Goal: Information Seeking & Learning: Learn about a topic

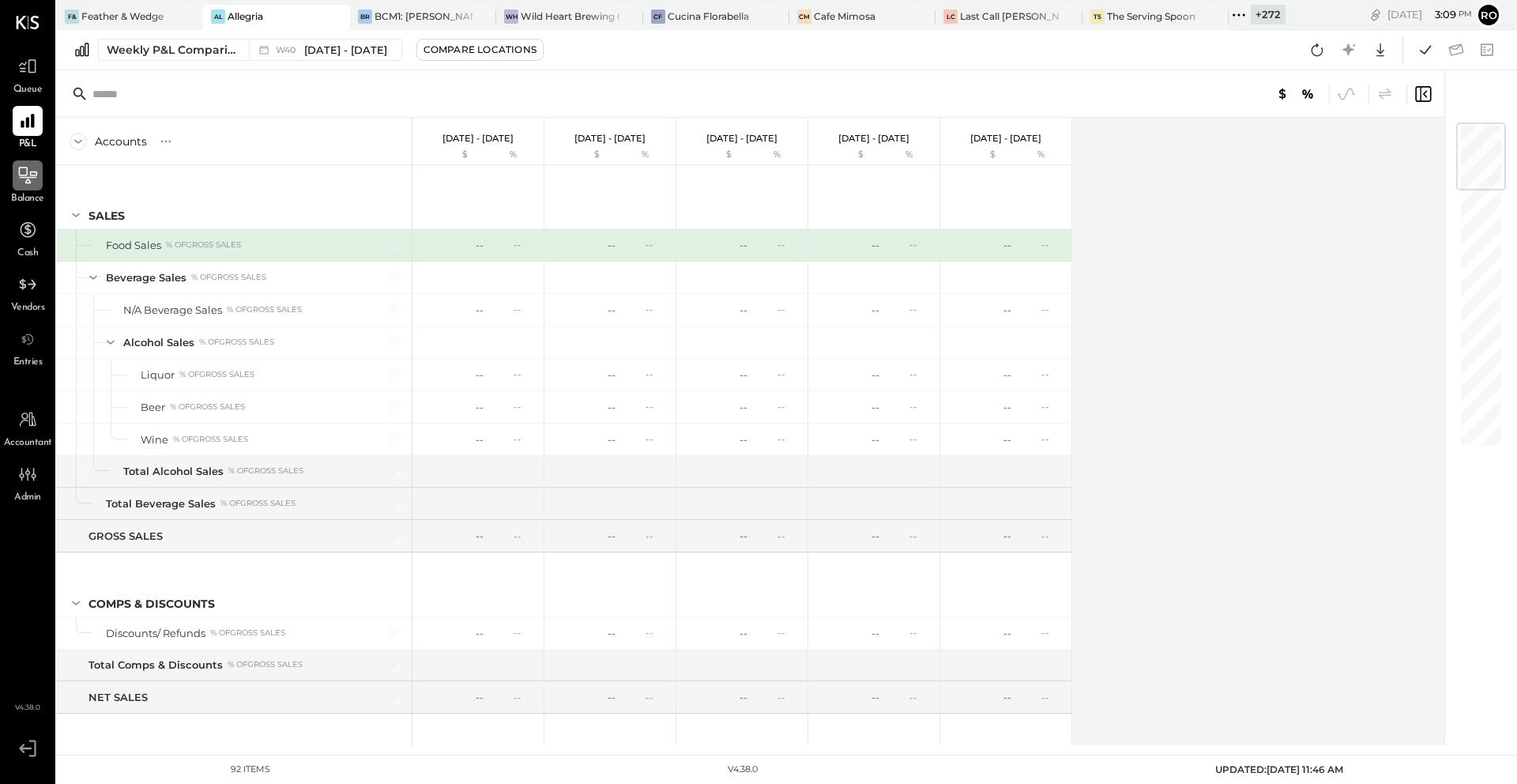
click at [19, 185] on icon at bounding box center [28, 175] width 21 height 21
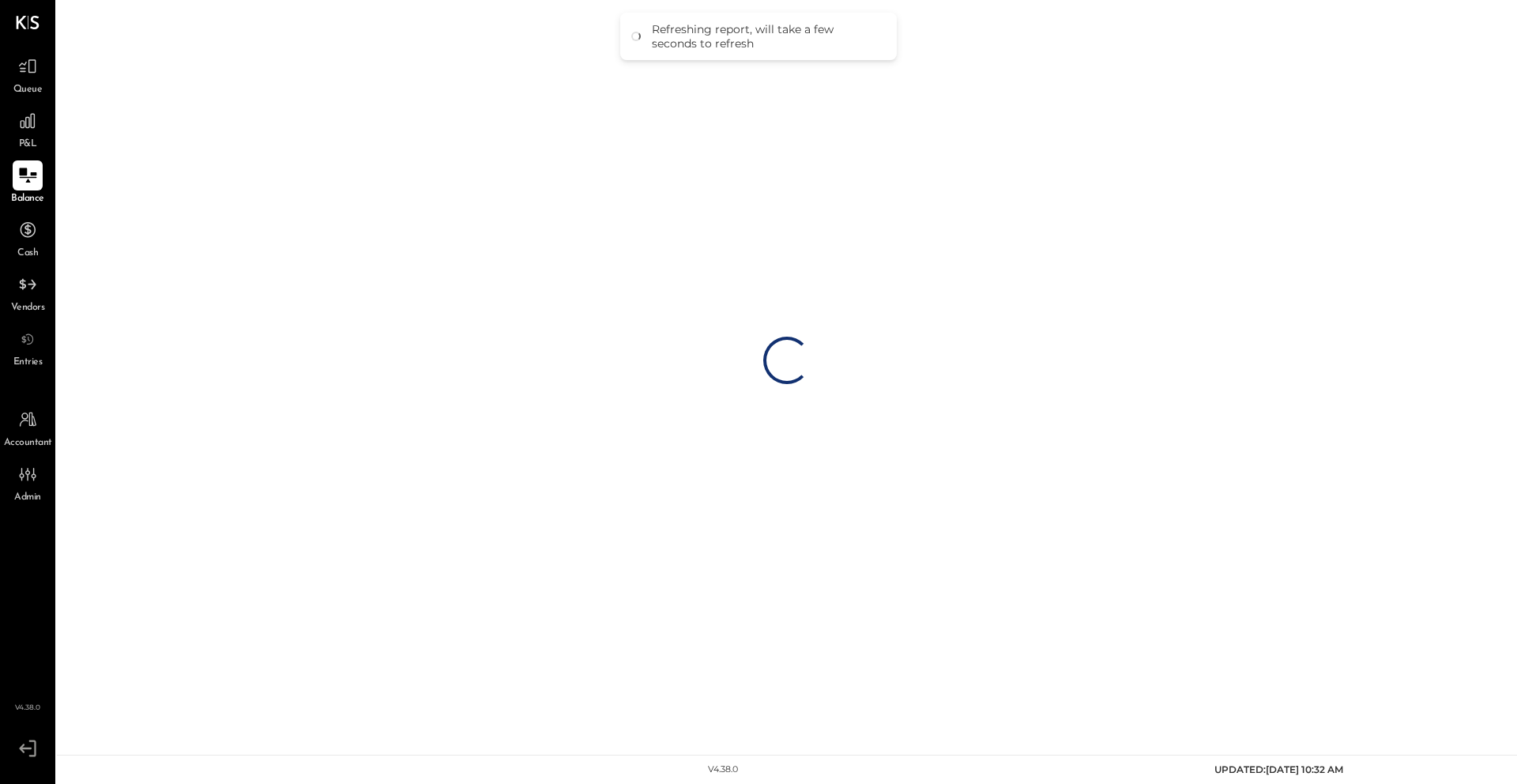
click at [141, 227] on div "Loading…" at bounding box center [787, 360] width 1460 height 721
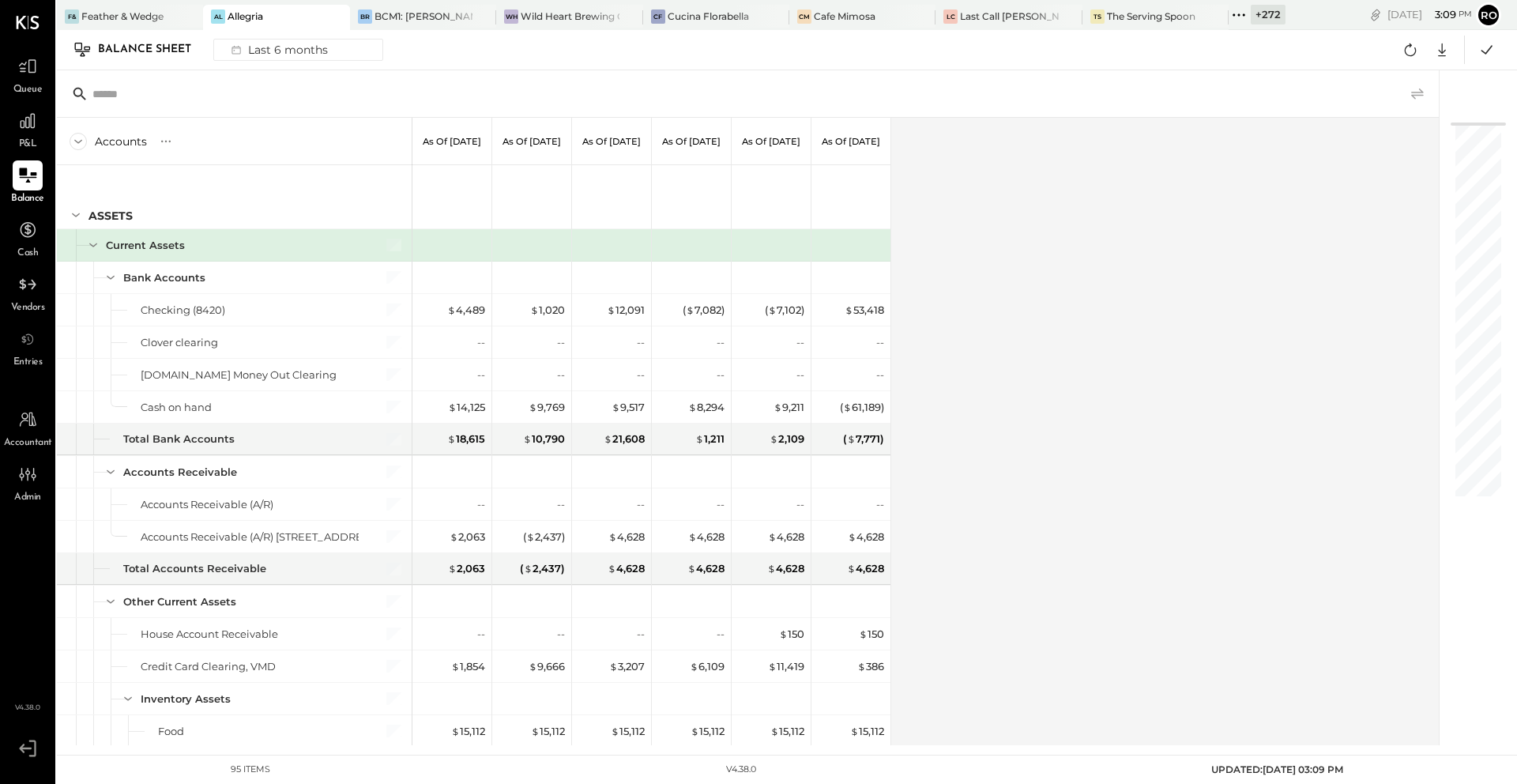
click at [1420, 93] on icon at bounding box center [1417, 94] width 19 height 19
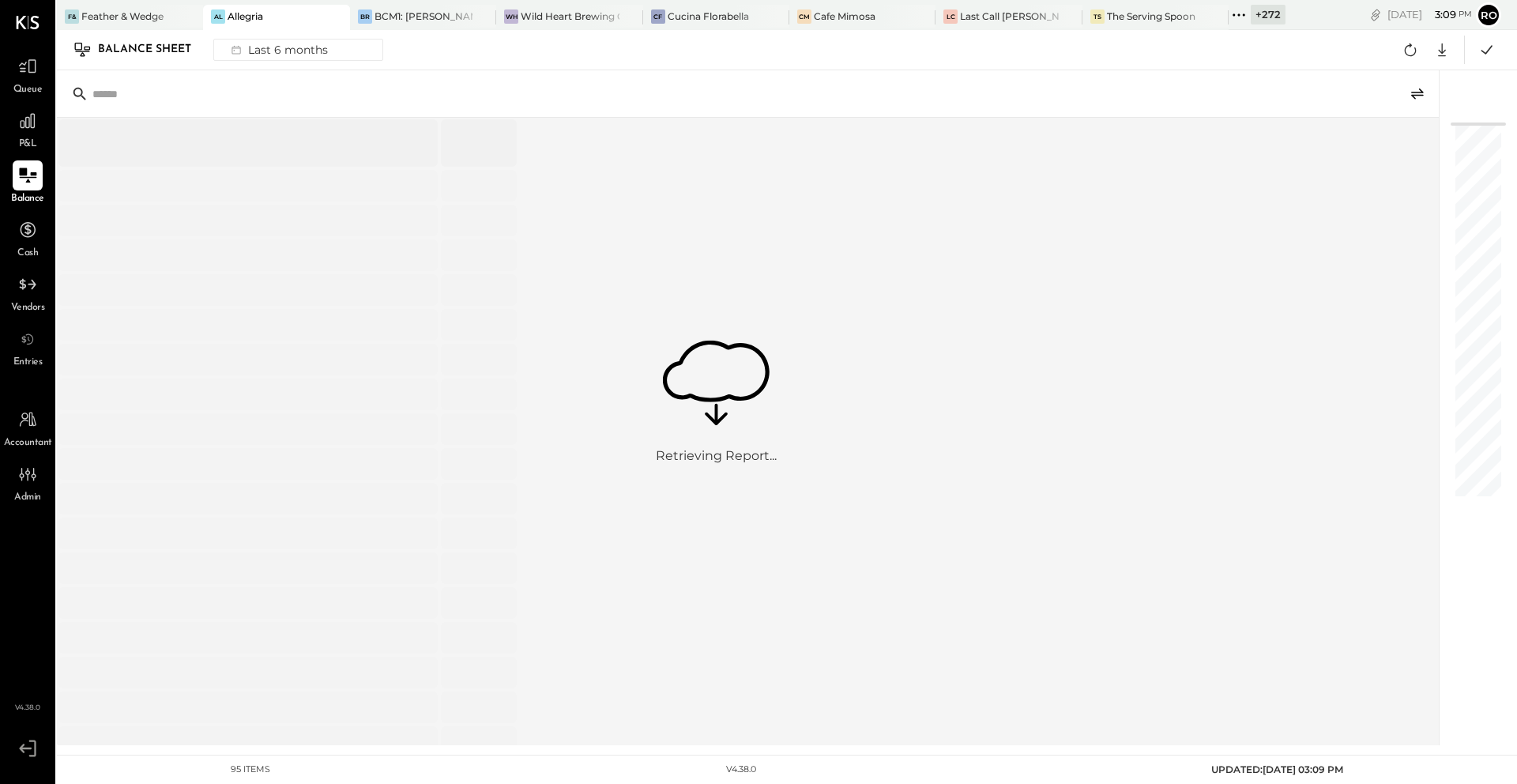
click at [1419, 88] on icon at bounding box center [1417, 94] width 19 height 19
click at [29, 116] on icon at bounding box center [28, 121] width 21 height 21
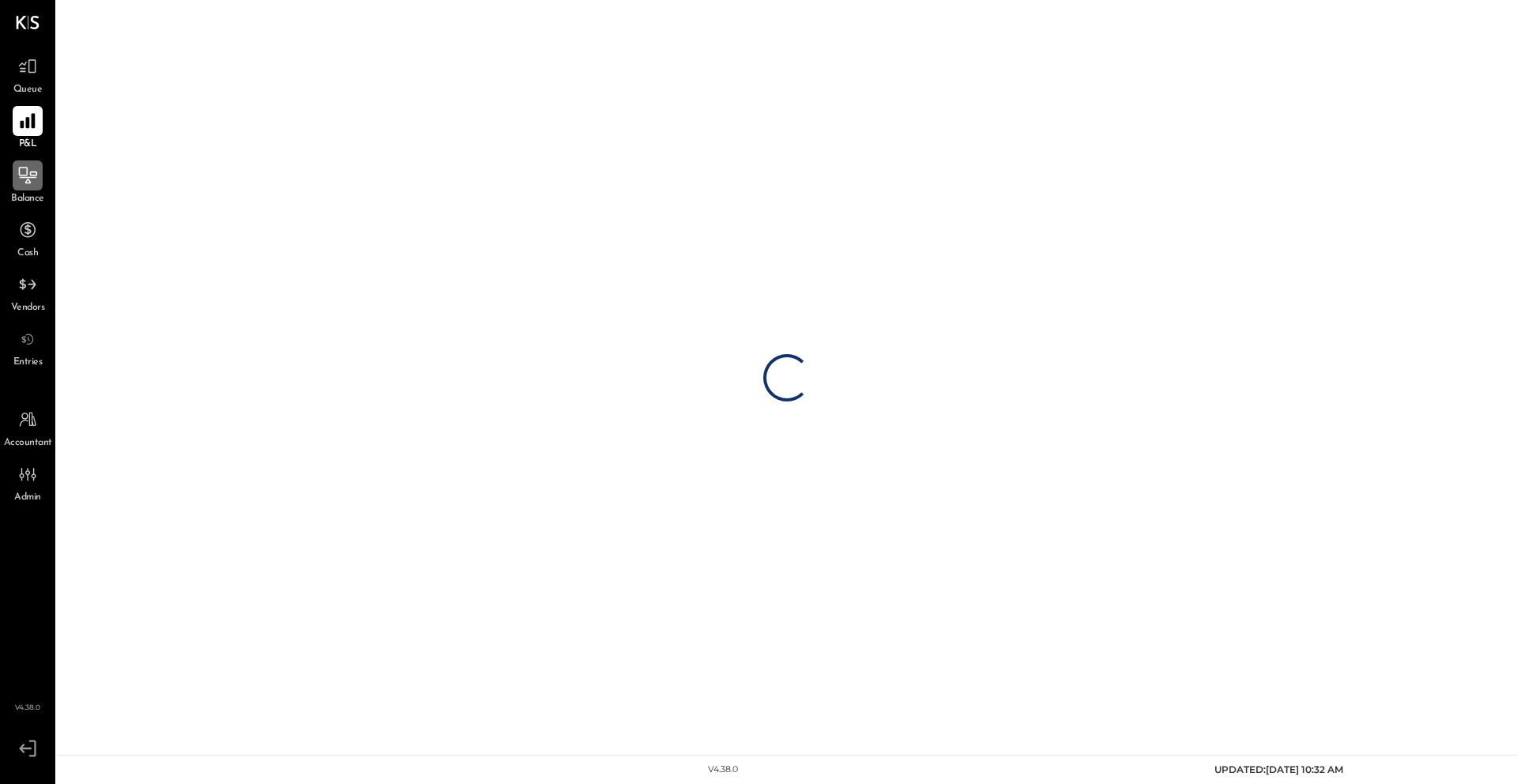
click at [25, 173] on icon at bounding box center [28, 175] width 21 height 21
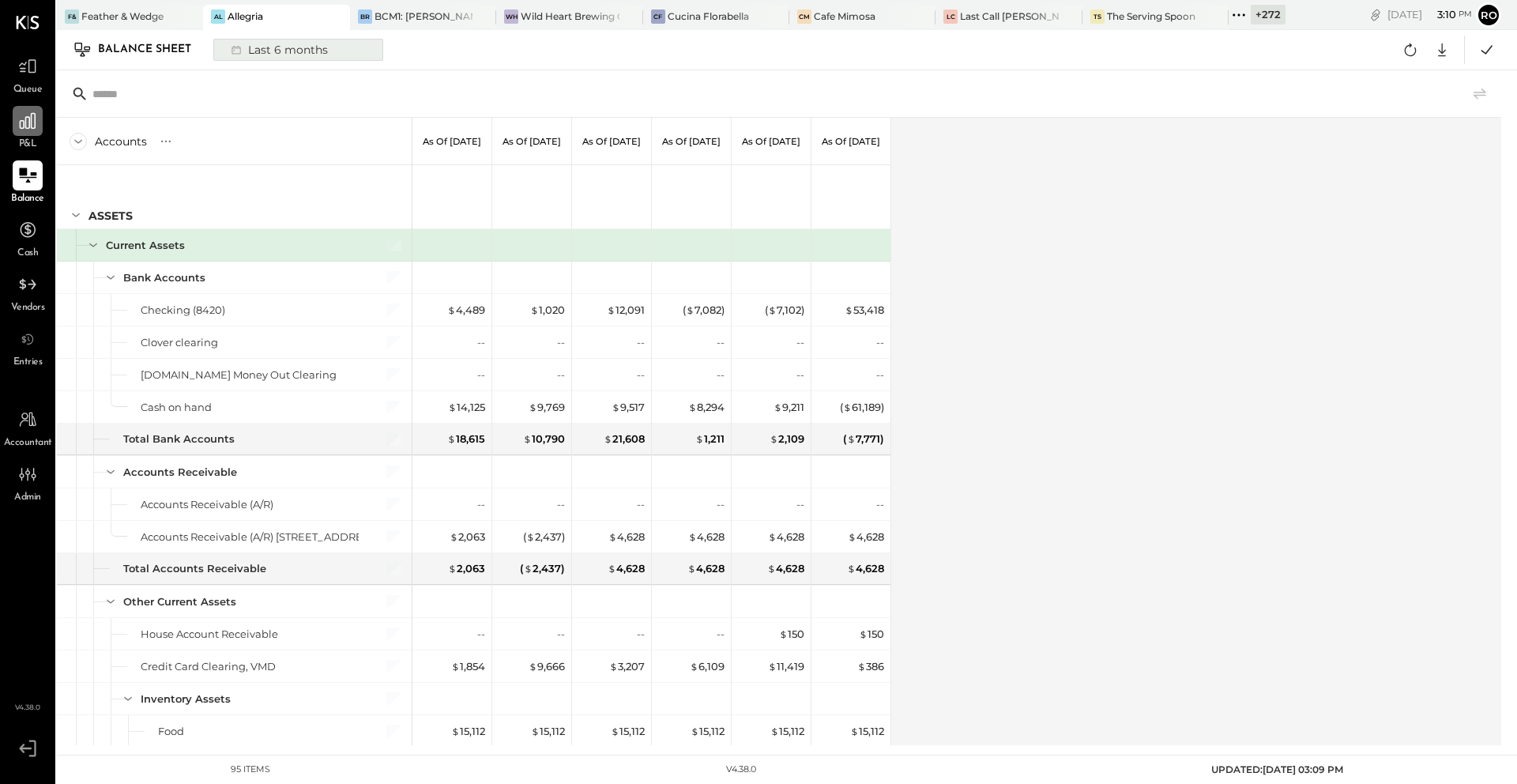
click at [301, 51] on div "Last 6 months" at bounding box center [278, 50] width 112 height 21
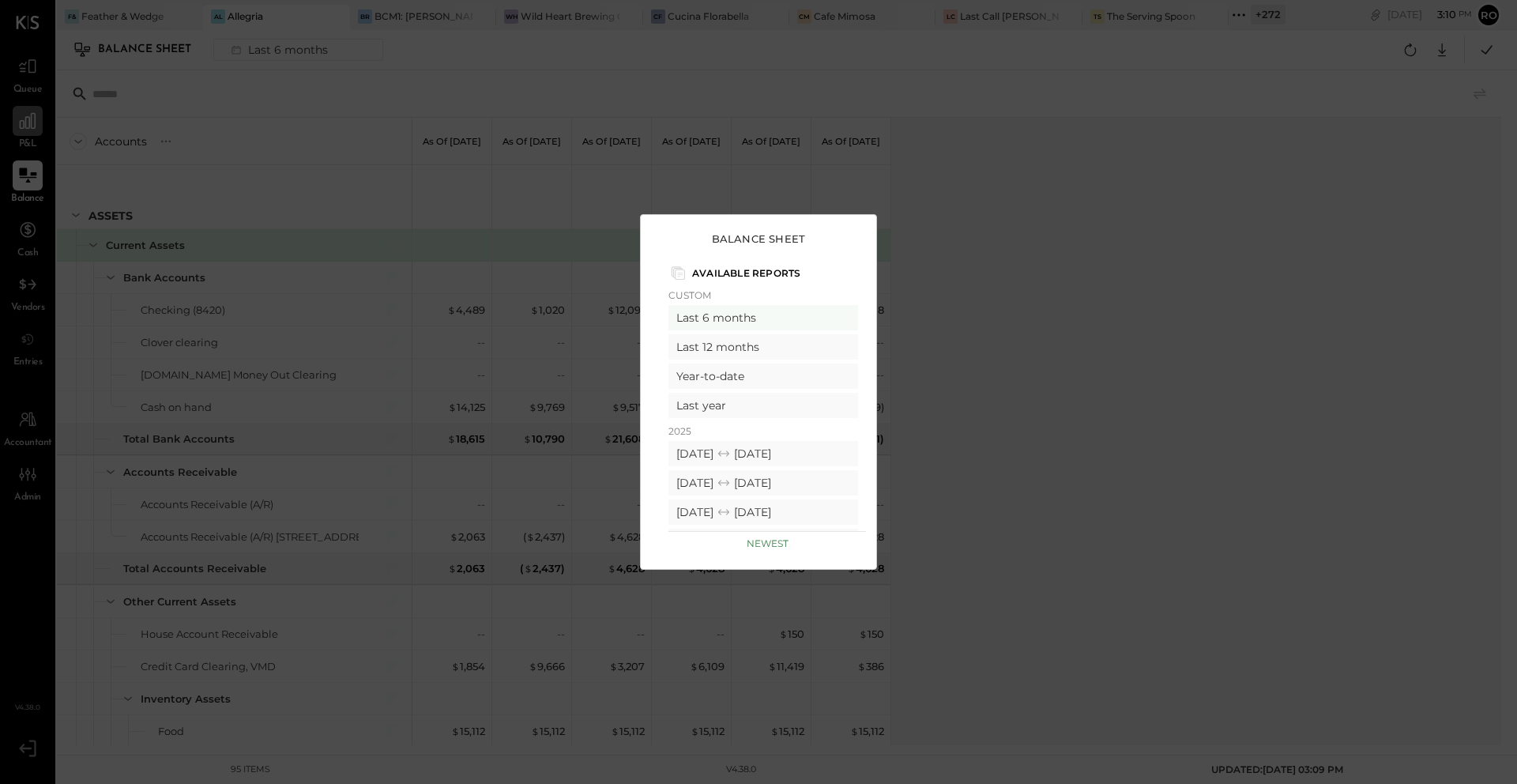
click at [1112, 317] on div "Balance Sheet Available Reports Custom Last 6 months Last 12 months Year-to-dat…" at bounding box center [758, 392] width 1517 height 784
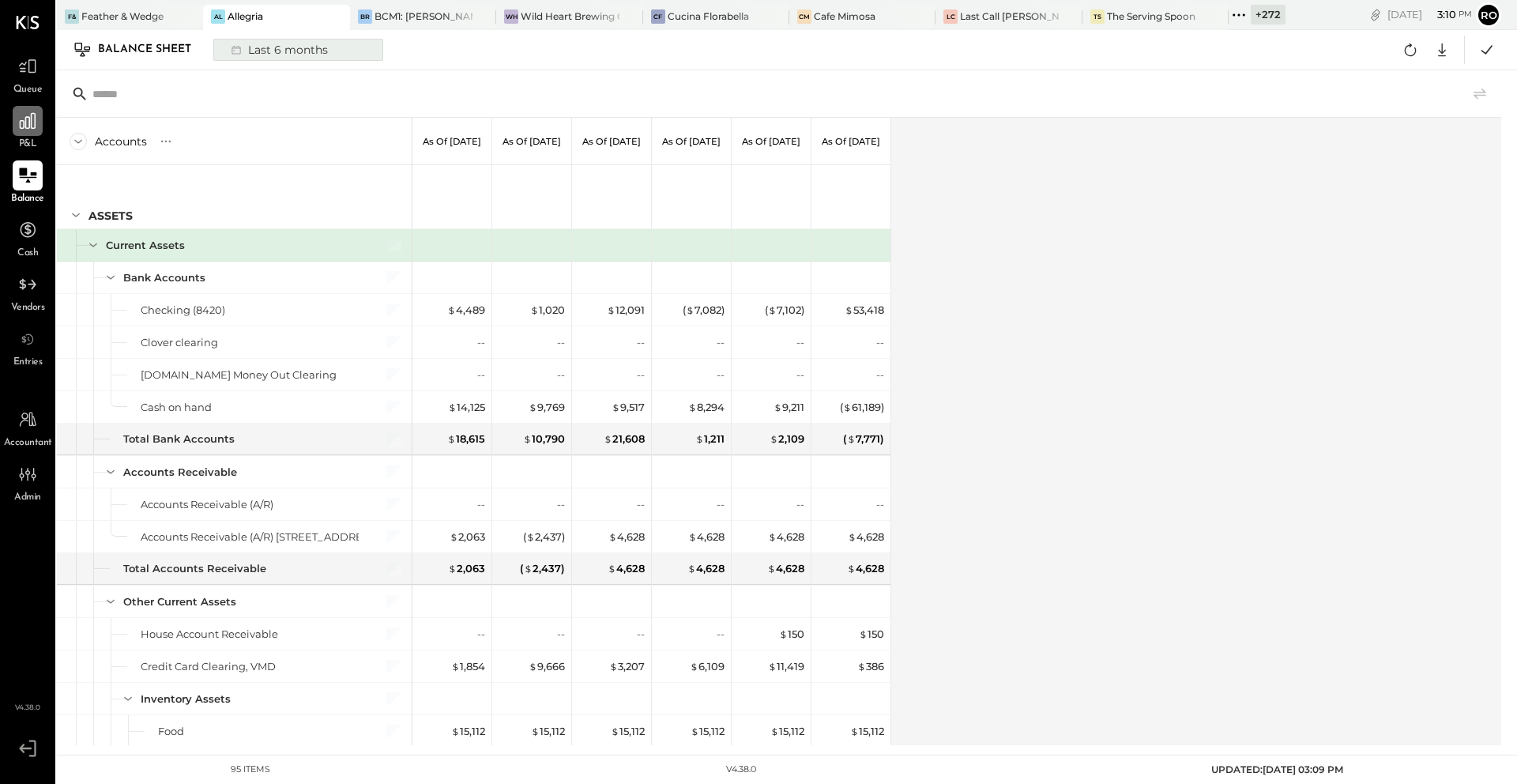
click at [315, 56] on div "Last 6 months" at bounding box center [278, 50] width 112 height 21
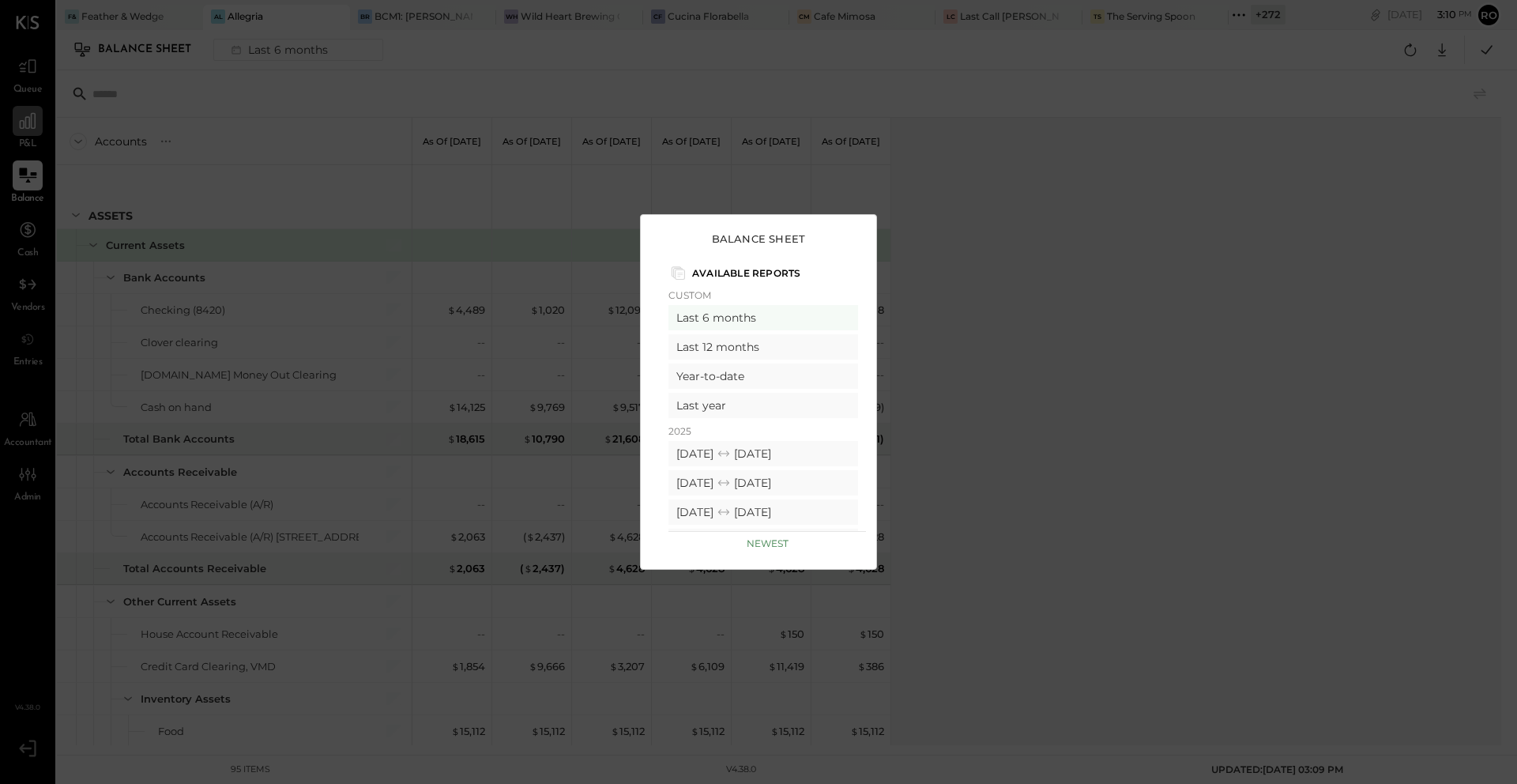
click at [960, 369] on div "Balance Sheet Available Reports Custom Last 6 months Last 12 months Year-to-dat…" at bounding box center [758, 392] width 1517 height 784
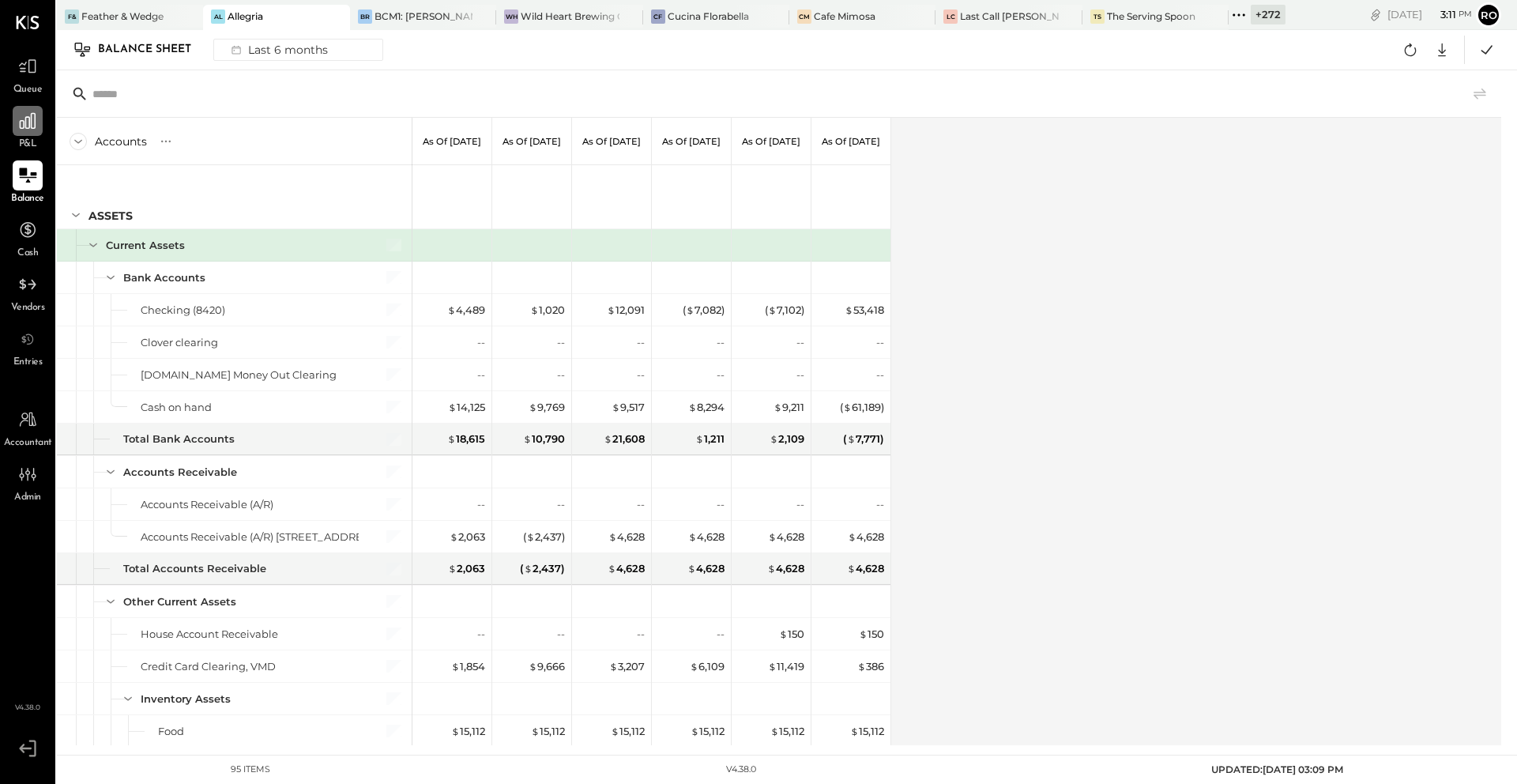
click at [23, 135] on div at bounding box center [28, 121] width 30 height 30
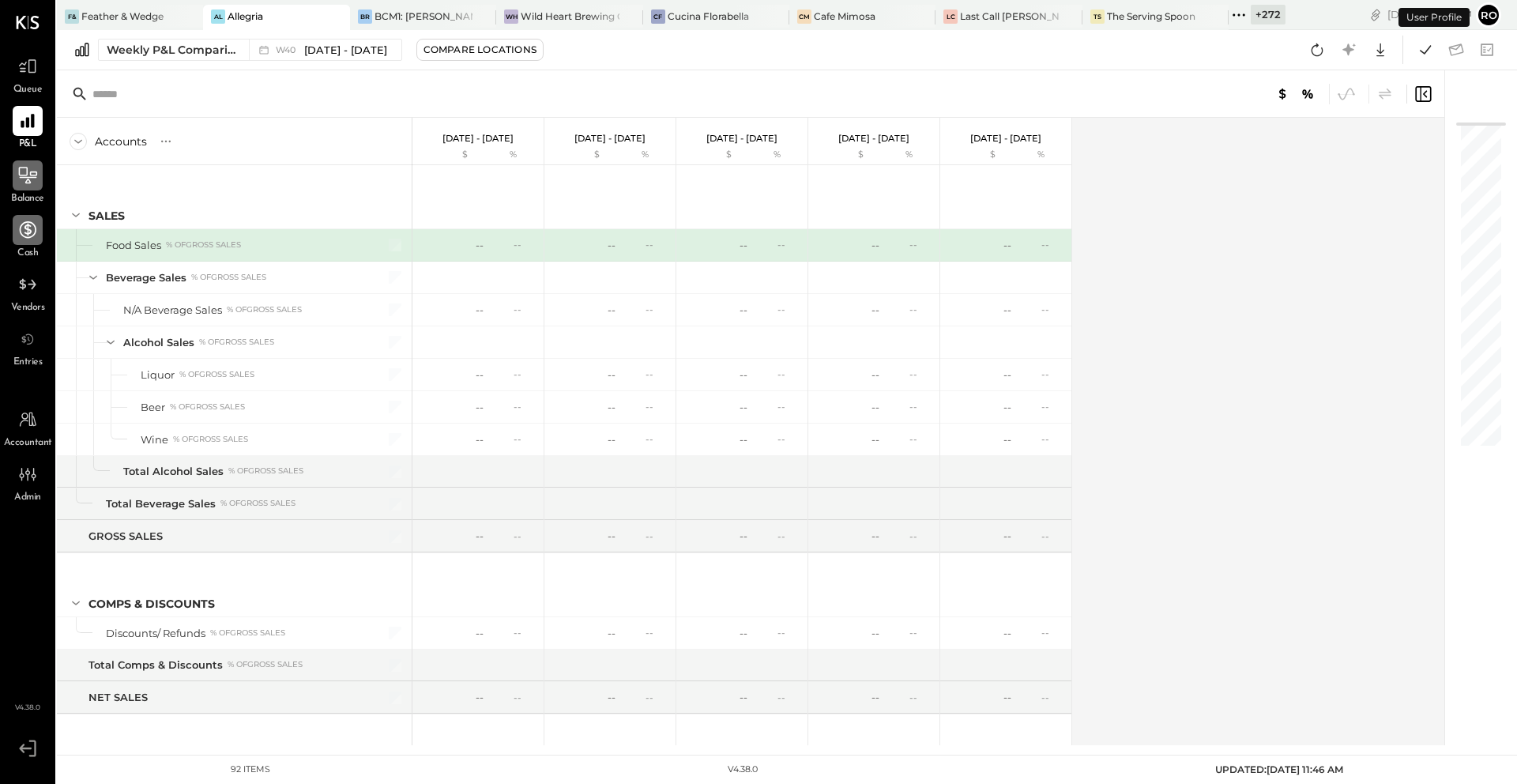
click at [20, 235] on icon at bounding box center [28, 230] width 21 height 21
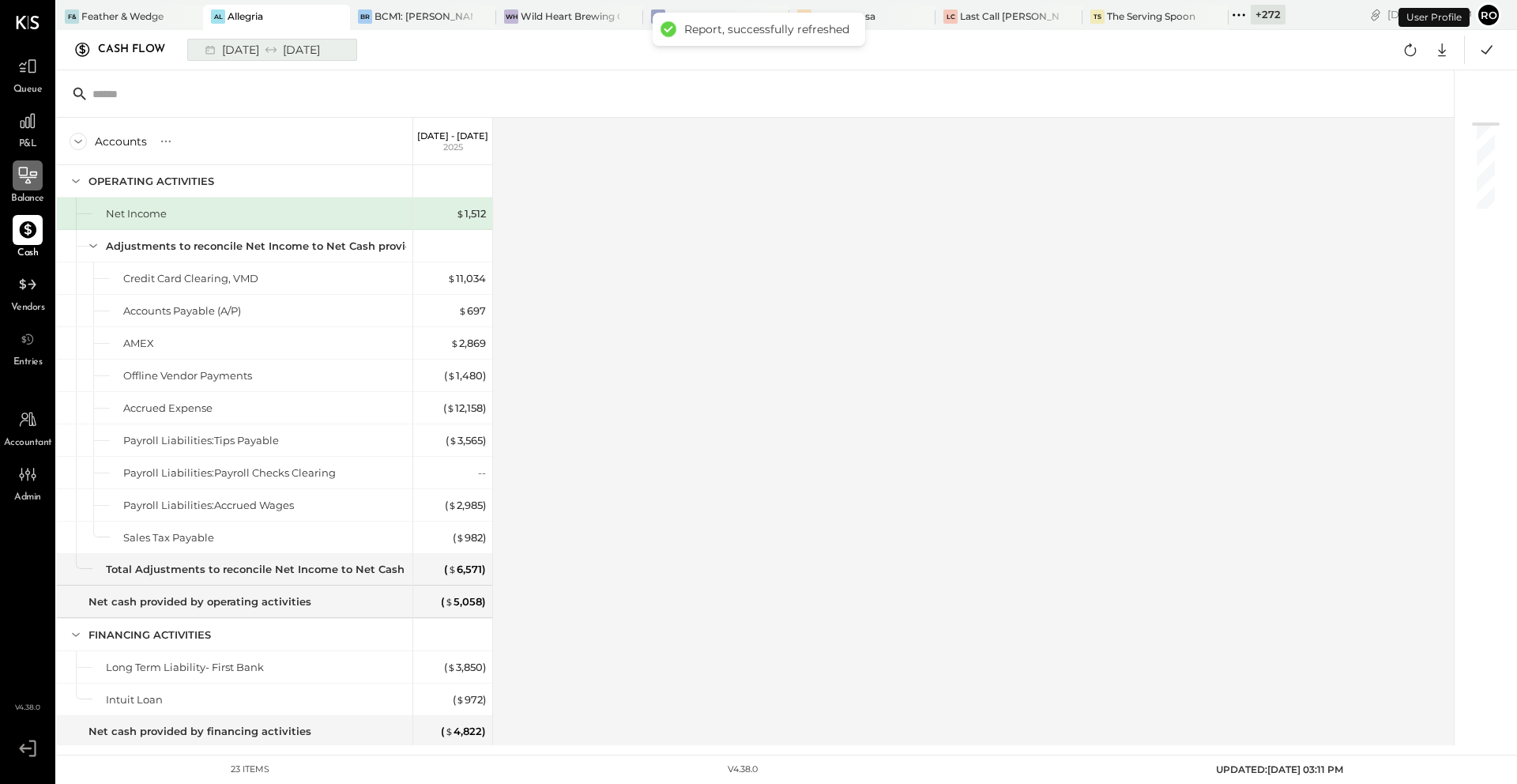
click at [265, 49] on div "[DATE] [DATE]" at bounding box center [261, 50] width 130 height 21
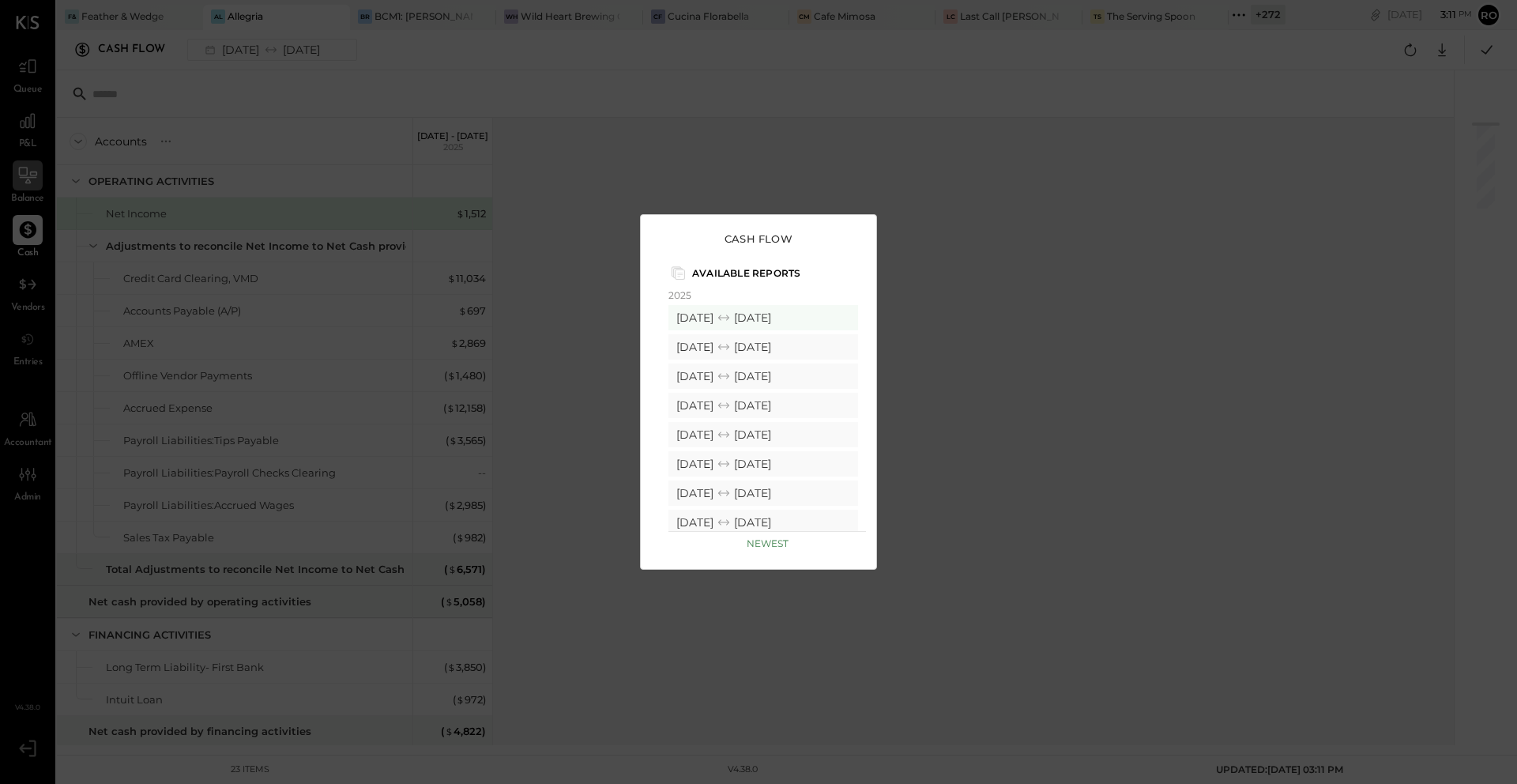
click at [640, 232] on div "Cash Flow Available Reports 2025 [DATE] [DATE] [DATE] [DATE] [DATE] [DATE] [DAT…" at bounding box center [758, 392] width 237 height 356
click at [591, 231] on div "Cash Flow Available Reports 2025 [DATE] [DATE] [DATE] [DATE] [DATE] [DATE] [DAT…" at bounding box center [758, 392] width 1517 height 784
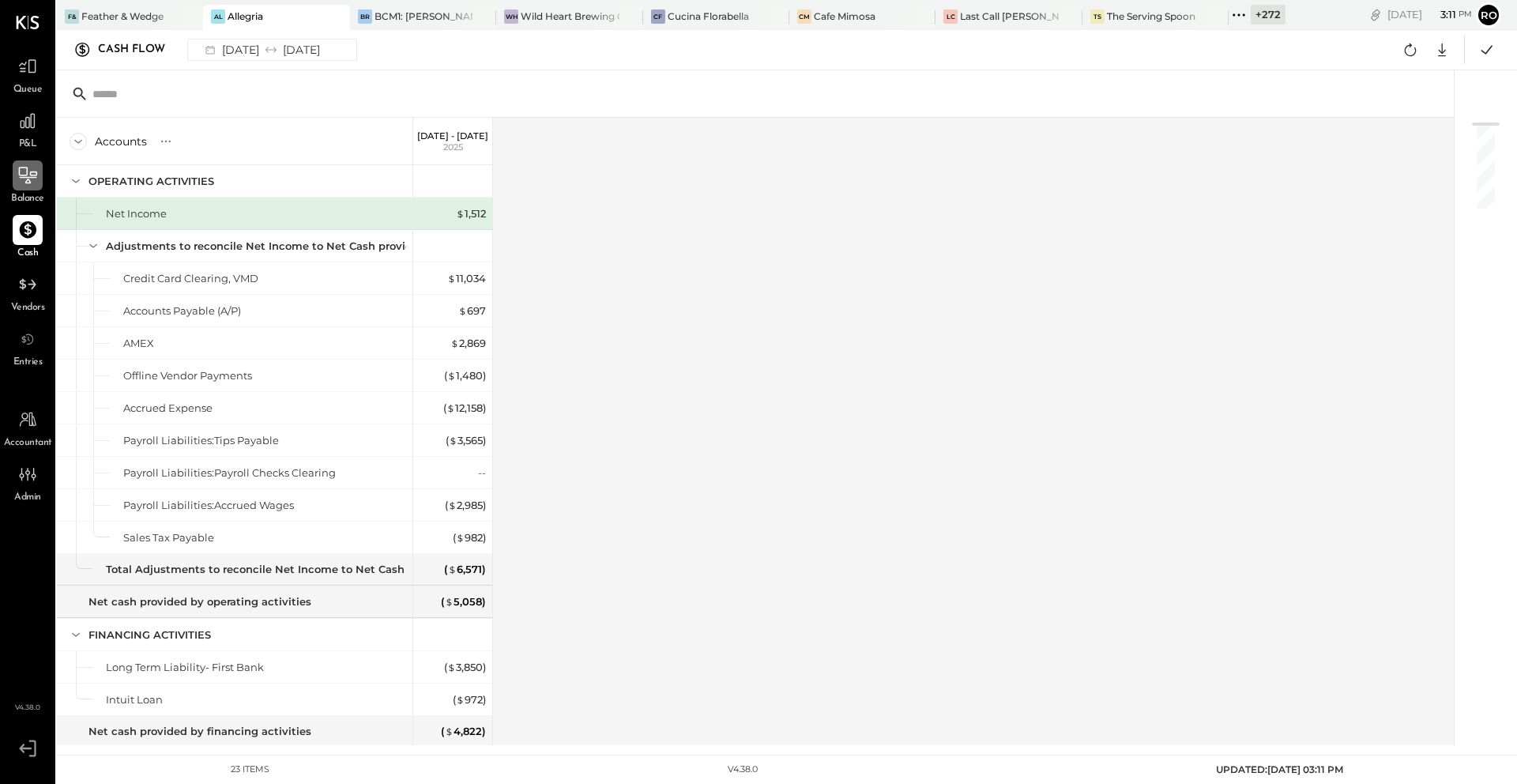
click at [481, 147] on div "[DATE] - [DATE]" at bounding box center [452, 141] width 79 height 48
click at [703, 203] on div "Accounts S GL [DATE] - [DATE] OPERATING ACTIVITIES Net Income Adjustments to re…" at bounding box center [756, 431] width 1399 height 627
click at [36, 172] on icon at bounding box center [28, 175] width 21 height 21
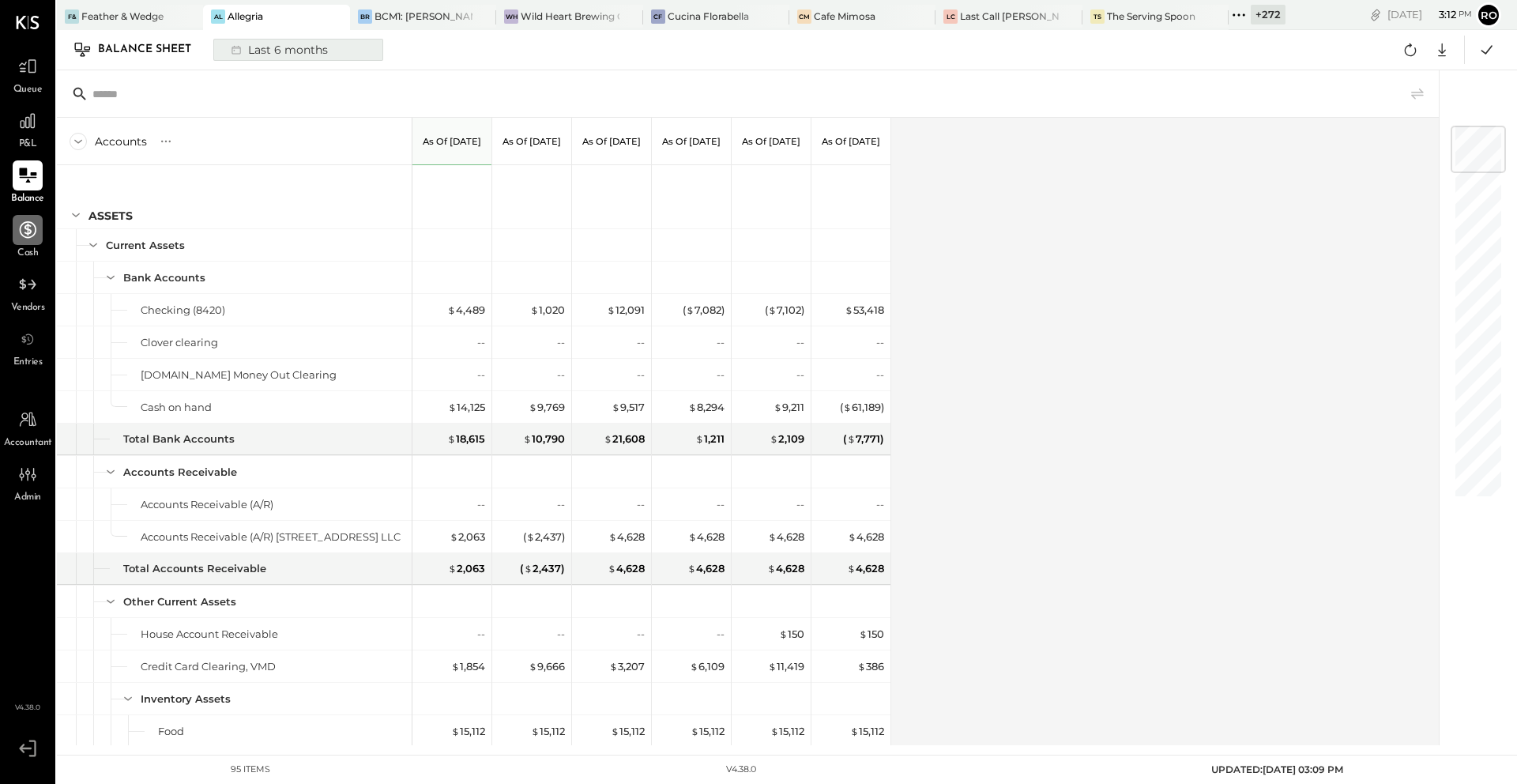
click at [330, 45] on div "Last 6 months" at bounding box center [278, 50] width 112 height 21
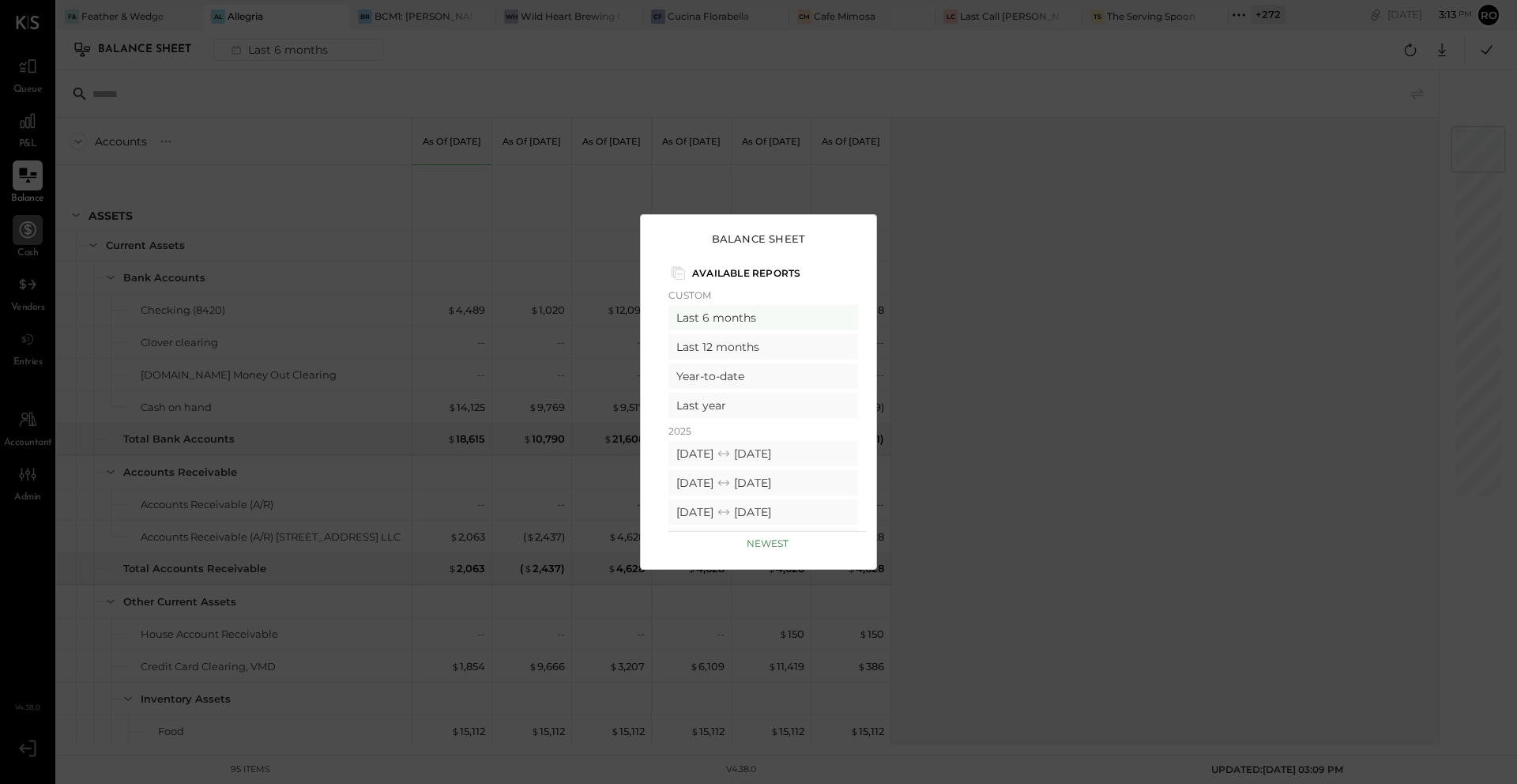
click at [1062, 188] on div "Balance Sheet Available Reports Custom Last 6 months Last 12 months Year-to-dat…" at bounding box center [758, 392] width 1517 height 784
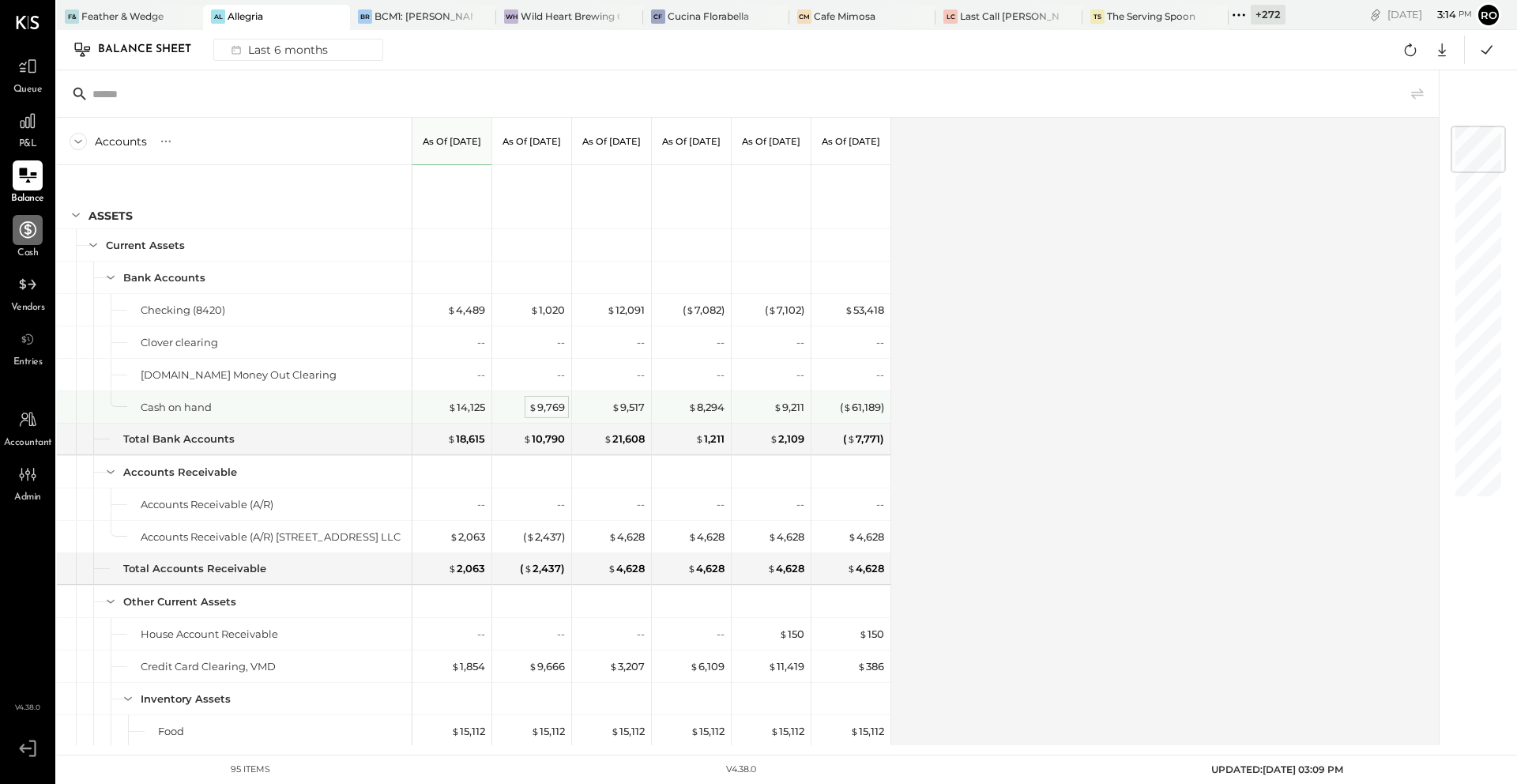
click at [548, 408] on div "$ 9,769" at bounding box center [546, 407] width 36 height 15
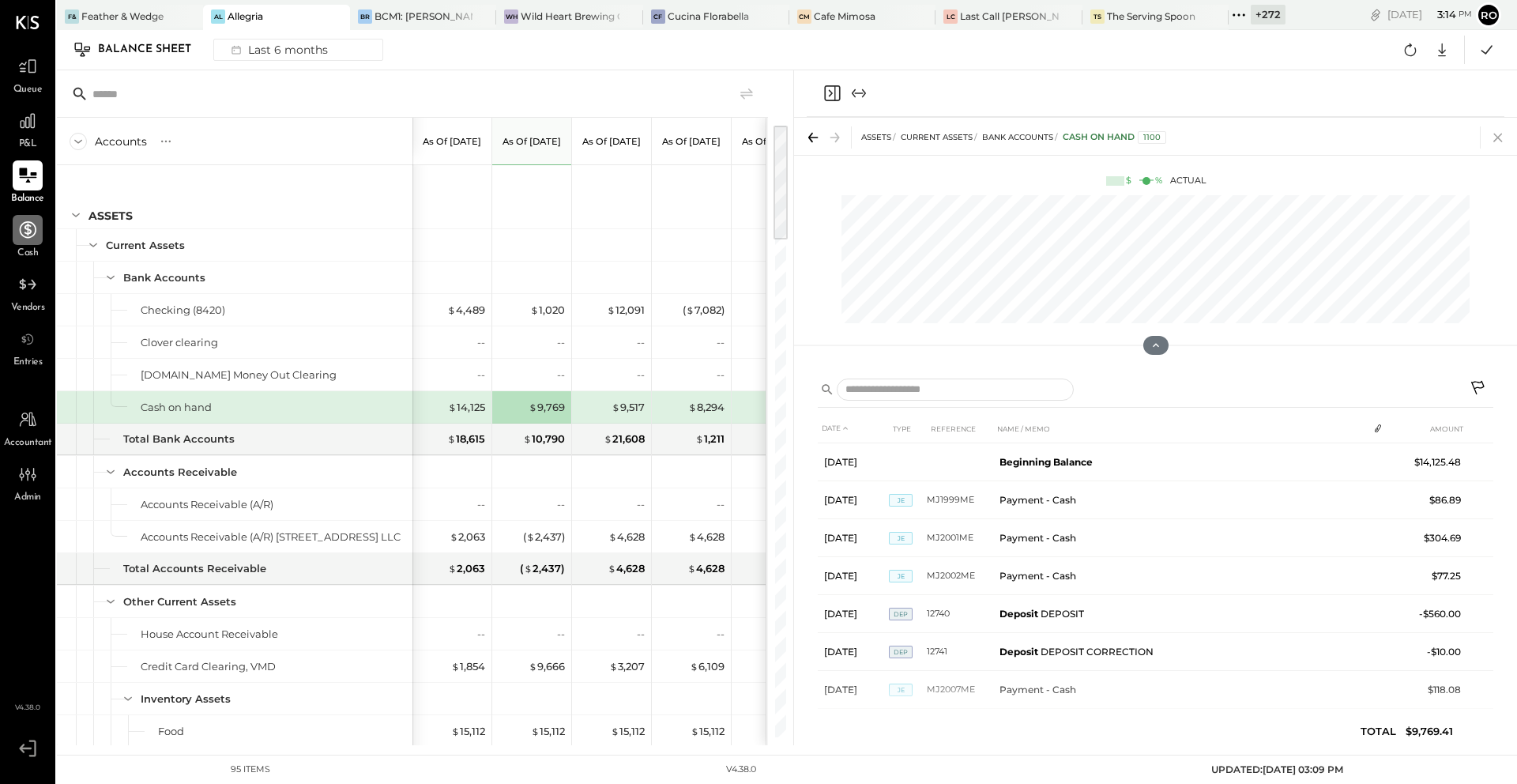
click at [1498, 135] on icon at bounding box center [1498, 138] width 23 height 23
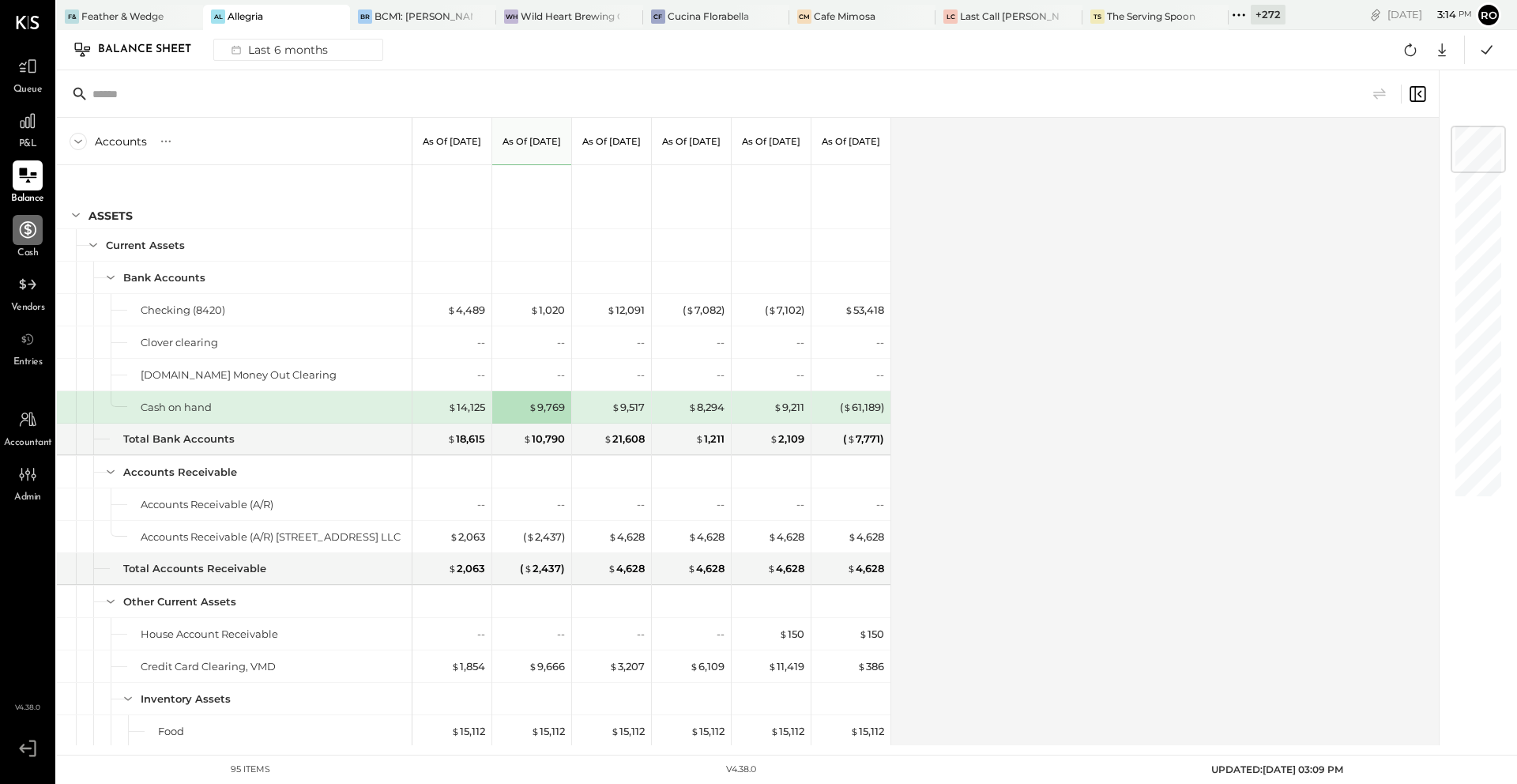
click at [20, 244] on div at bounding box center [28, 230] width 30 height 30
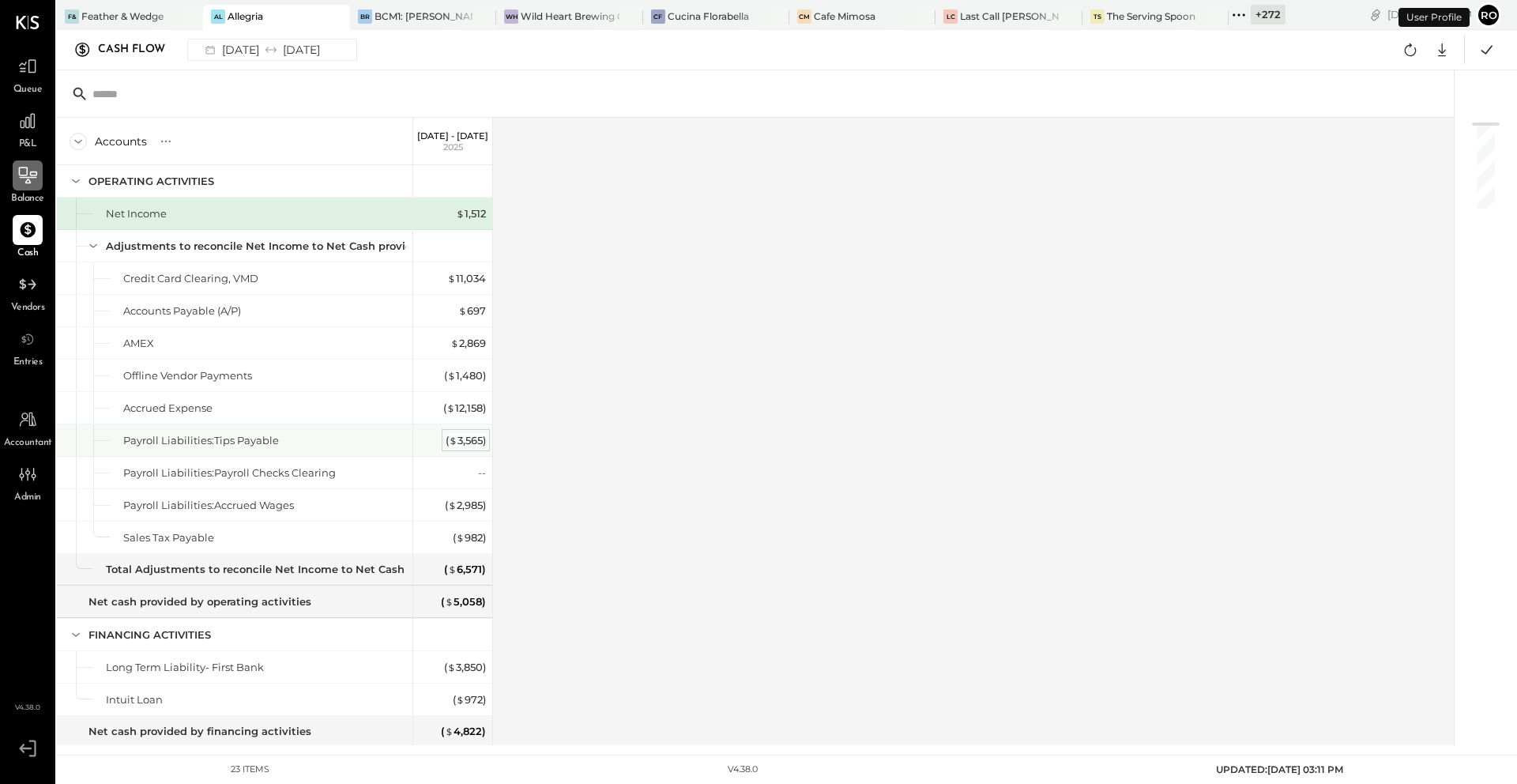
click at [457, 445] on div "( $ 3,565 )" at bounding box center [466, 440] width 40 height 15
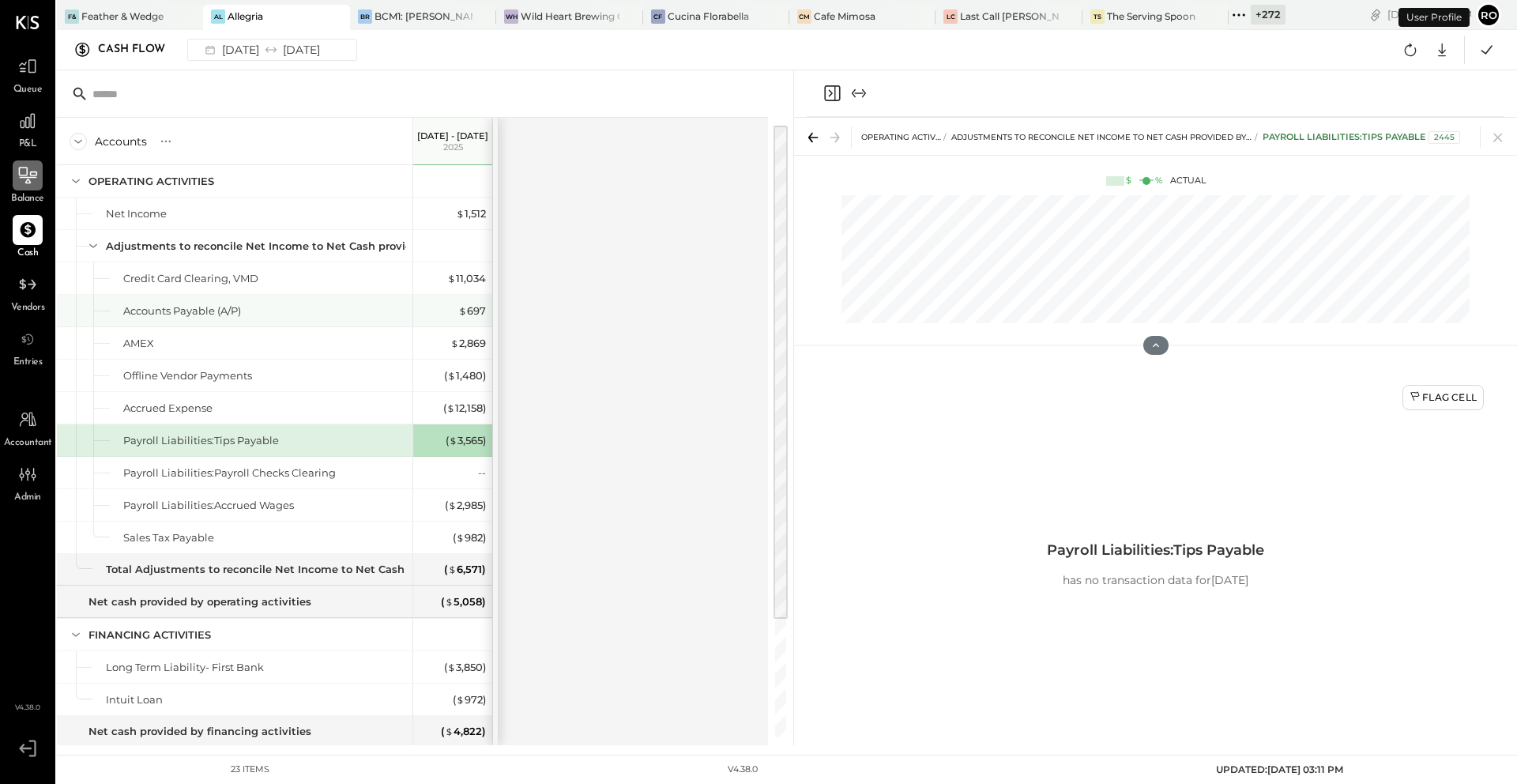
click at [489, 317] on div "$ 697" at bounding box center [452, 310] width 79 height 31
